Goal: Find specific page/section: Find specific page/section

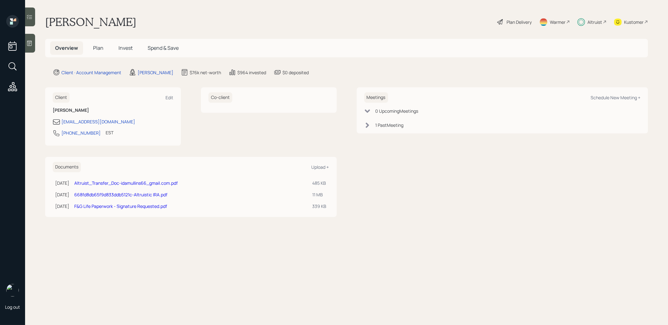
click at [95, 47] on span "Plan" at bounding box center [98, 48] width 10 height 7
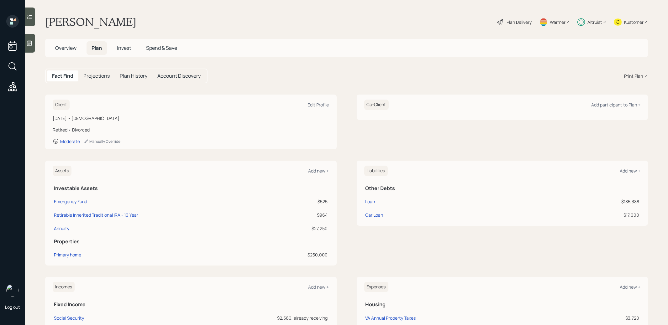
click at [12, 67] on icon at bounding box center [12, 66] width 11 height 11
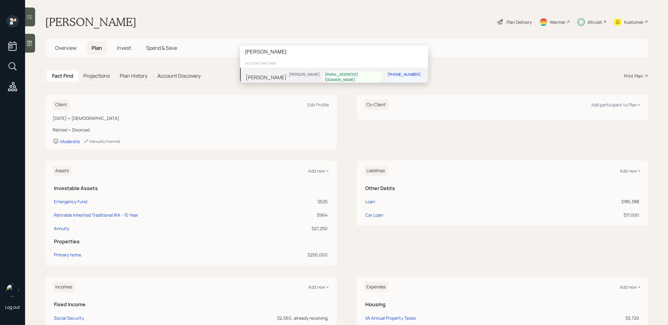
type input "[PERSON_NAME]"
click at [264, 76] on div "[PERSON_NAME]" at bounding box center [266, 78] width 41 height 8
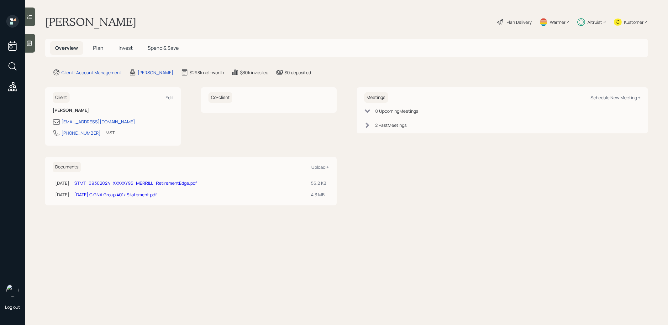
click at [129, 47] on span "Invest" at bounding box center [125, 48] width 14 height 7
